Goal: Task Accomplishment & Management: Use online tool/utility

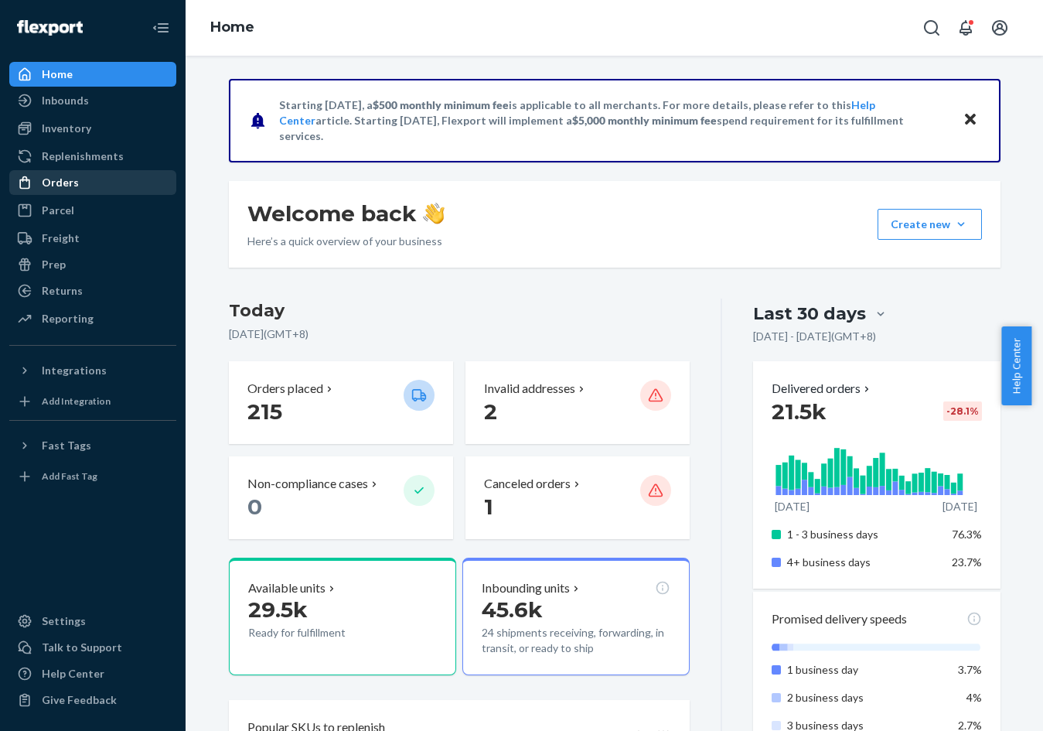
click at [114, 188] on div "Orders" at bounding box center [93, 183] width 164 height 22
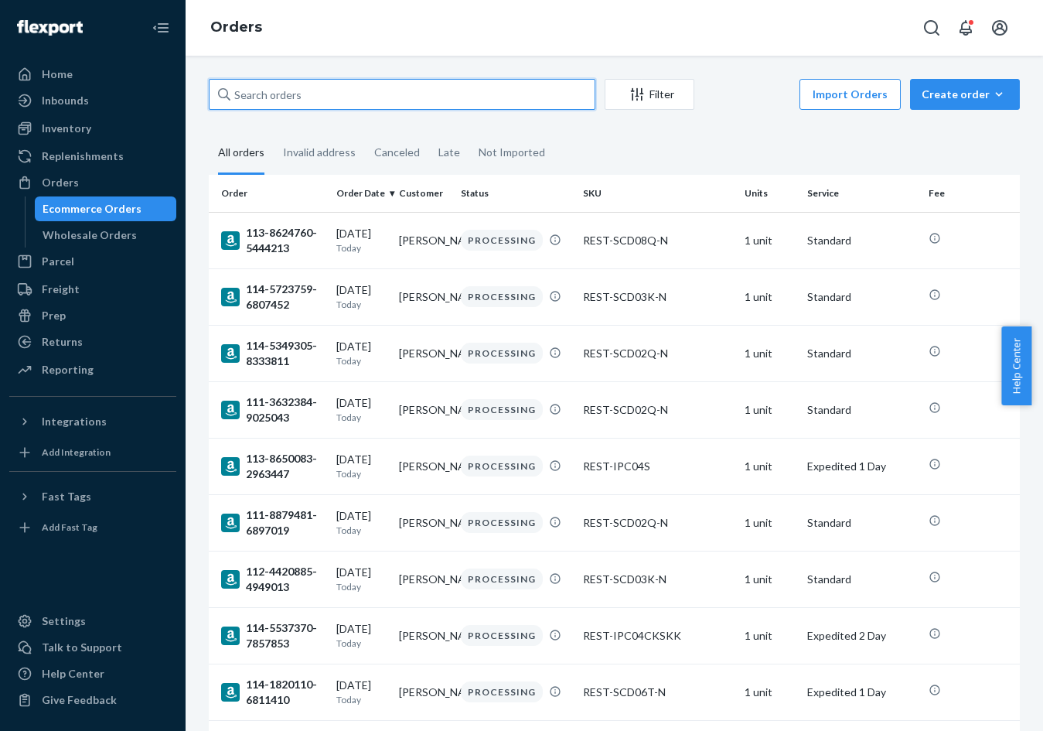
click at [574, 104] on input "text" at bounding box center [402, 94] width 387 height 31
paste input "US25334186"
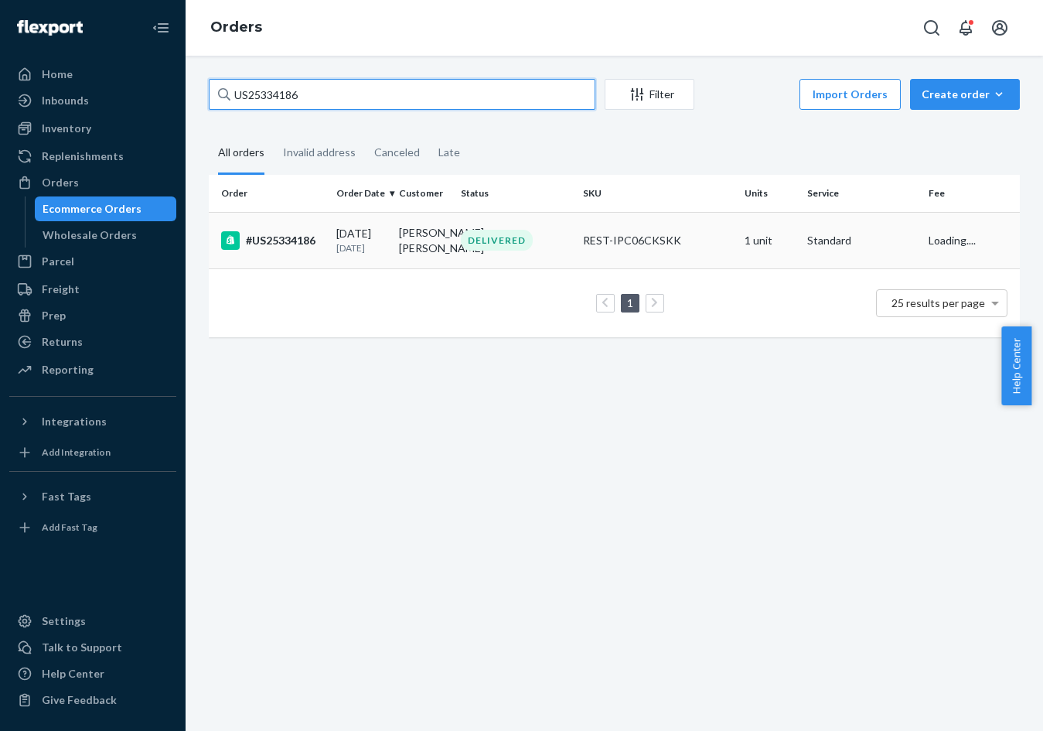
type input "US25334186"
click at [425, 258] on td "[PERSON_NAME] [PERSON_NAME]" at bounding box center [424, 240] width 62 height 56
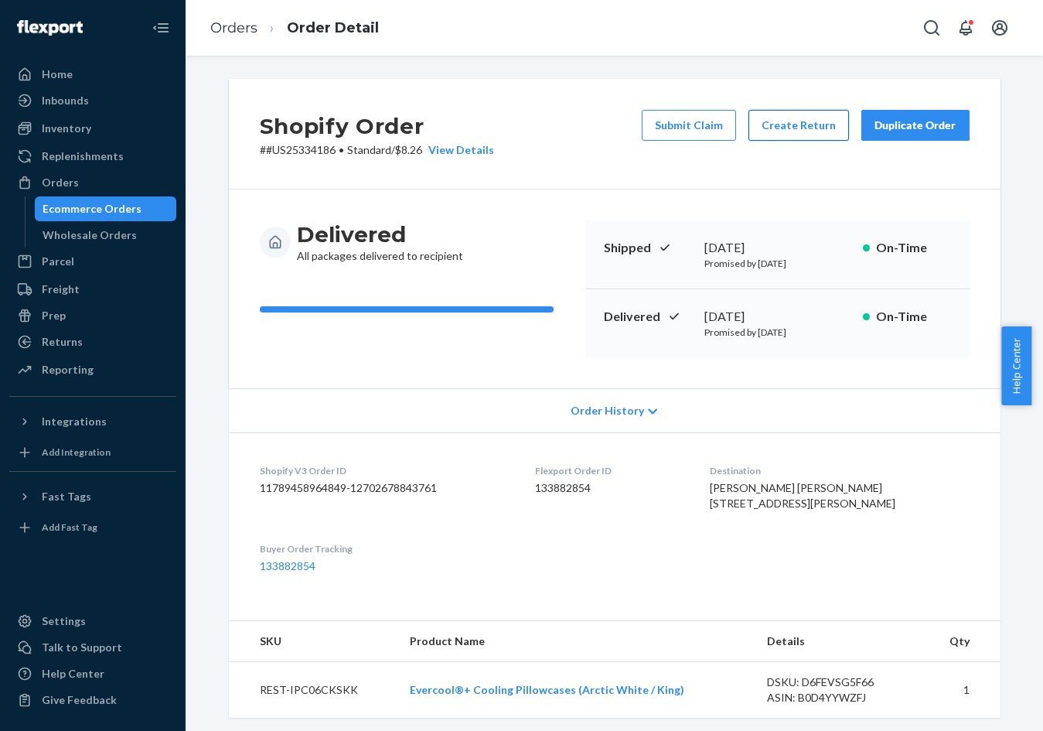
click at [791, 128] on button "Create Return" at bounding box center [799, 125] width 101 height 31
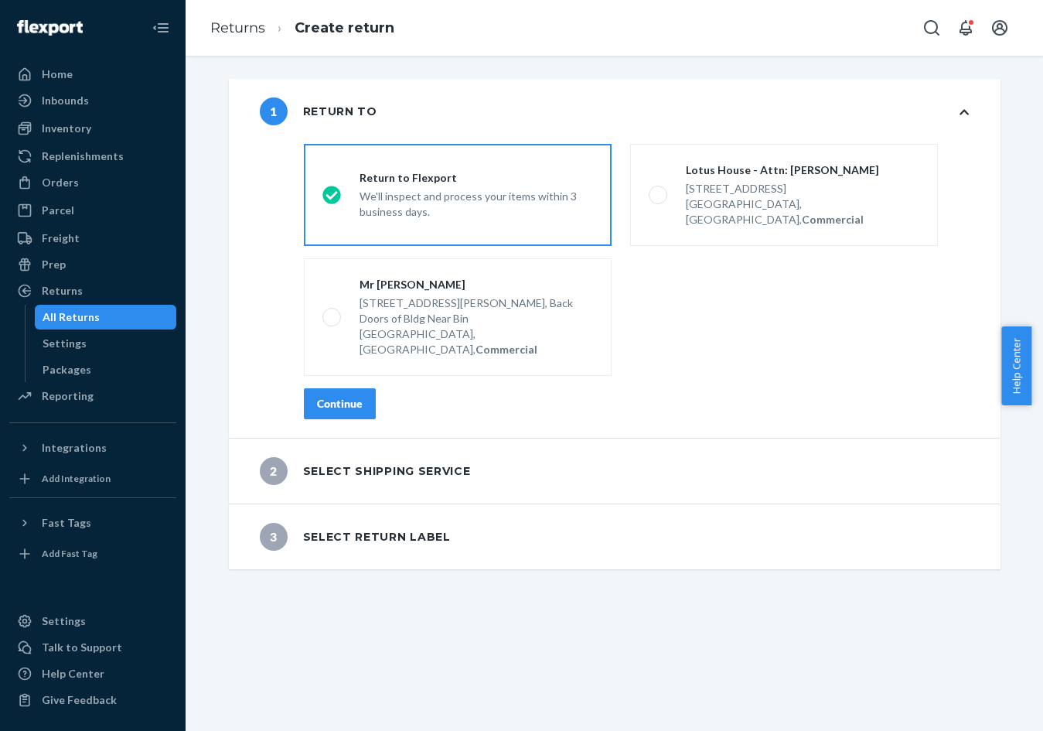
click at [368, 388] on button "Continue" at bounding box center [340, 403] width 72 height 31
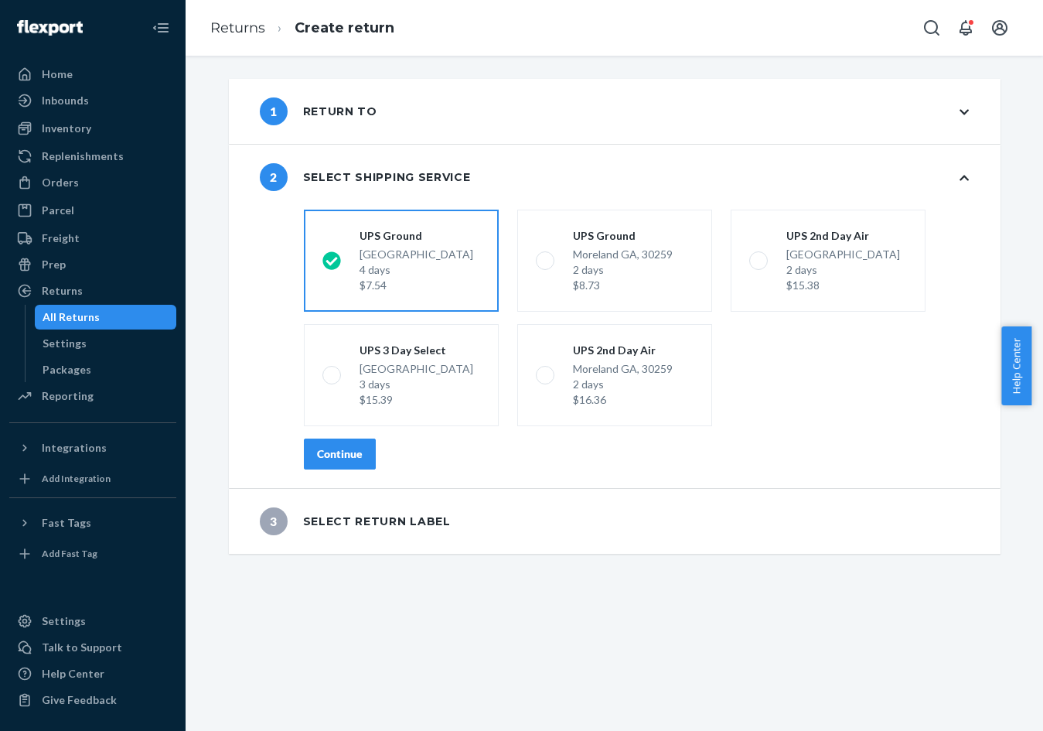
click at [348, 456] on div "Continue" at bounding box center [340, 453] width 46 height 15
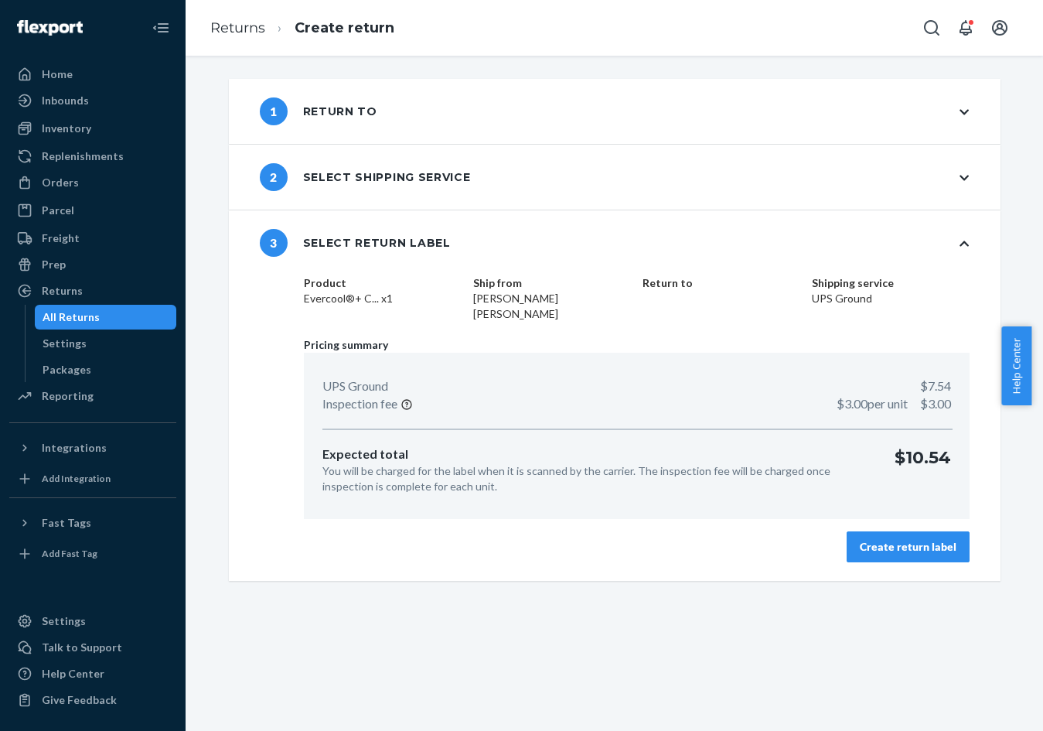
click at [862, 539] on div "Create return label" at bounding box center [908, 546] width 97 height 15
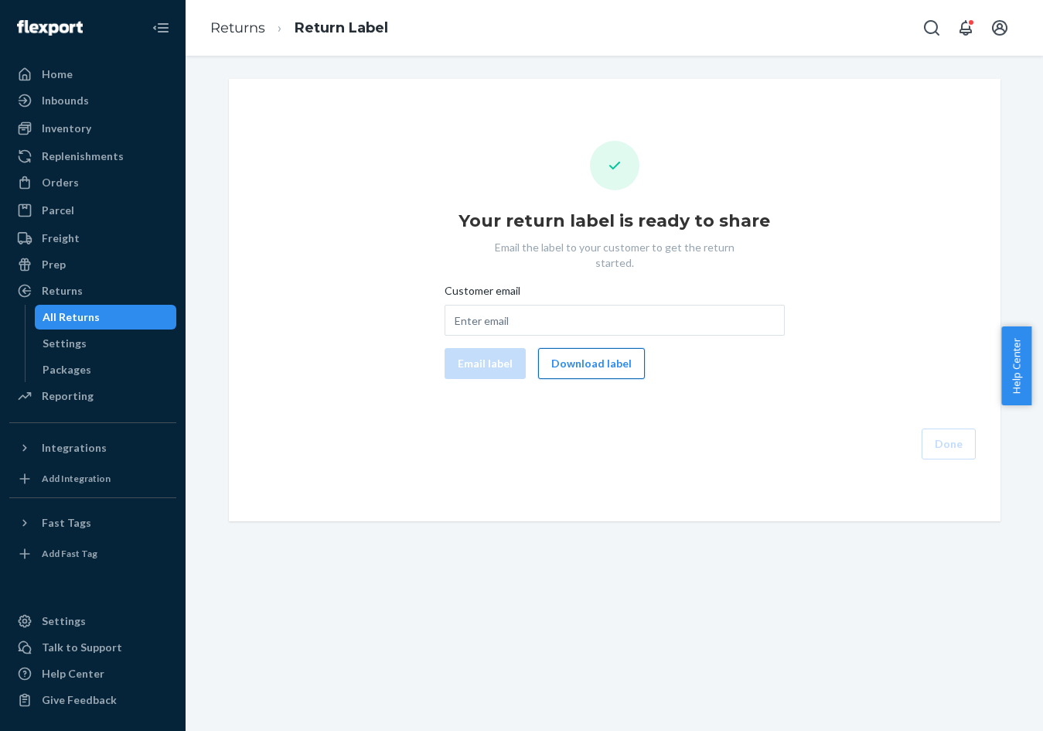
click at [593, 349] on button "Download label" at bounding box center [591, 363] width 107 height 31
